Goal: Information Seeking & Learning: Understand process/instructions

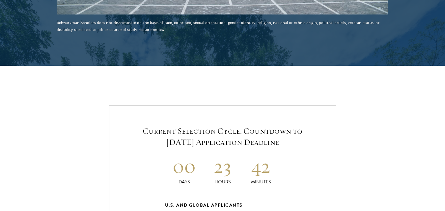
scroll to position [1304, 0]
